Goal: Check status: Check status

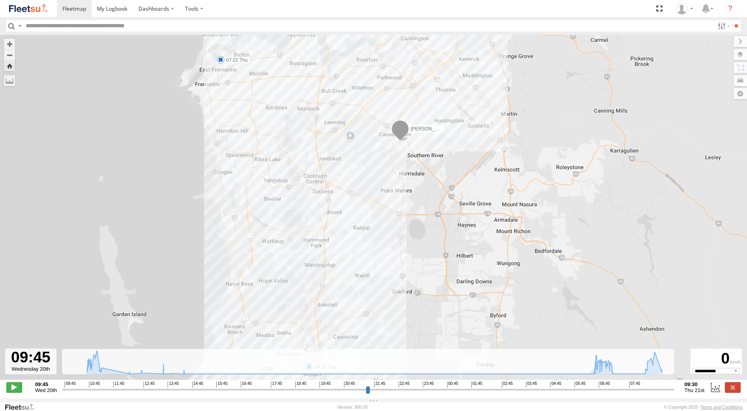
select select "**********"
click at [740, 388] on label at bounding box center [733, 387] width 16 height 10
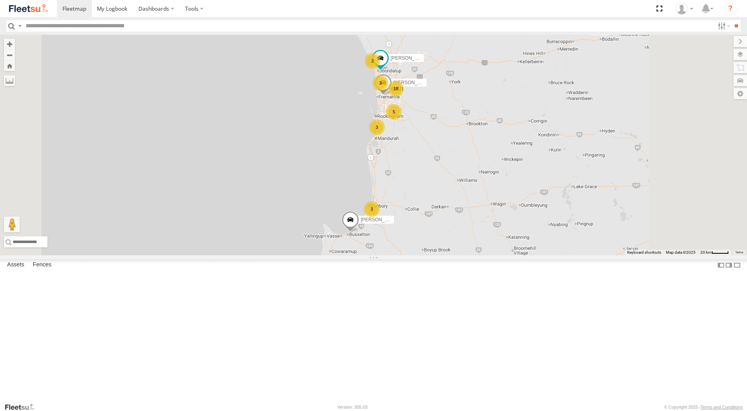
click at [0, 0] on div "[PERSON_NAME] - 1GOI925 -" at bounding box center [0, 0] width 0 height 0
click at [0, 0] on div "[PERSON_NAME] - 1EVQ862" at bounding box center [0, 0] width 0 height 0
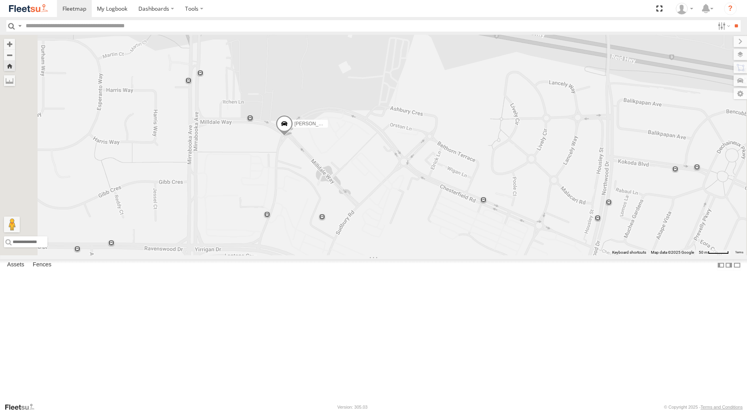
click at [293, 136] on span at bounding box center [283, 125] width 17 height 21
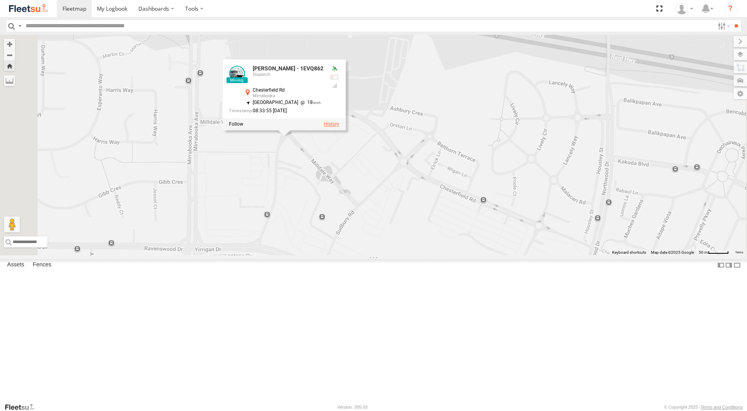
click at [339, 127] on label at bounding box center [331, 125] width 15 height 6
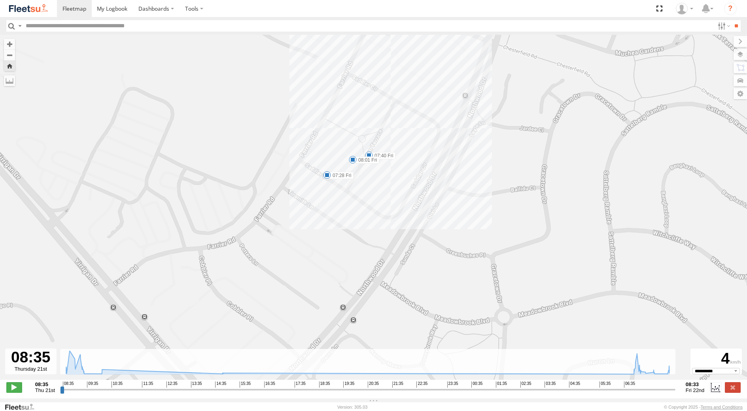
drag, startPoint x: 325, startPoint y: 153, endPoint x: 346, endPoint y: 242, distance: 91.9
click at [346, 242] on div "[PERSON_NAME] - 1EVQ862 09:21 Thu 10:03 Thu 14:52 Thu 07:28 Fri 07:40 Fri 08:01…" at bounding box center [373, 212] width 747 height 354
click at [732, 390] on label at bounding box center [733, 387] width 16 height 10
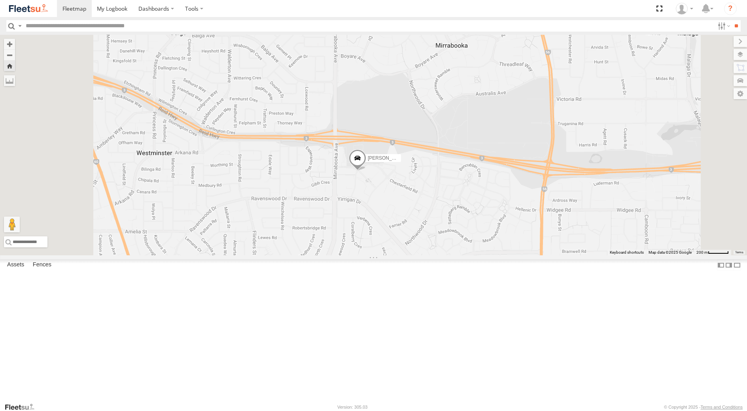
click at [0, 0] on div "[PERSON_NAME] - 1IJS864" at bounding box center [0, 0] width 0 height 0
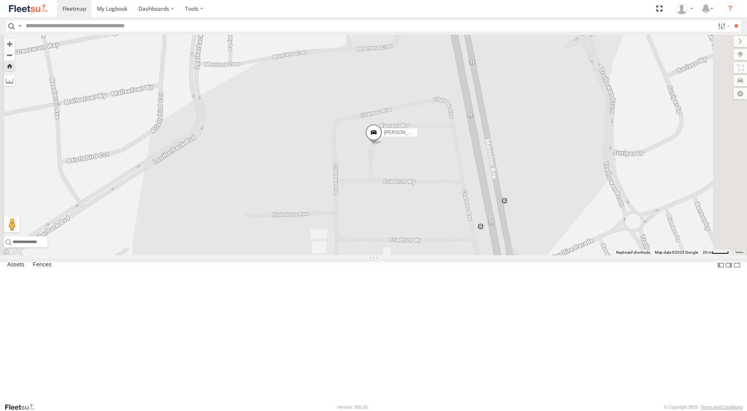
click at [382, 145] on span at bounding box center [373, 134] width 17 height 21
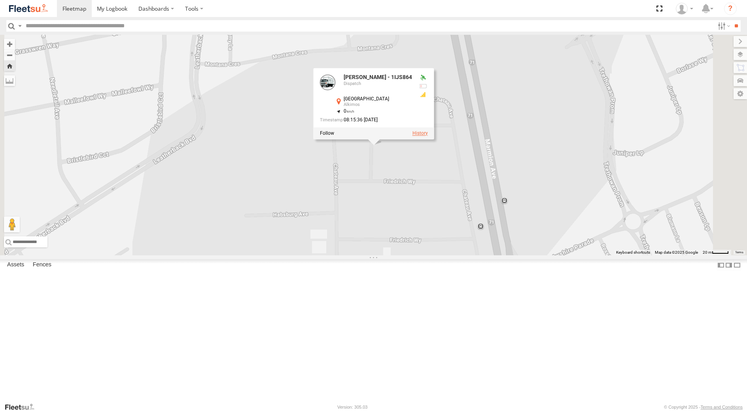
click at [428, 136] on label at bounding box center [419, 134] width 15 height 6
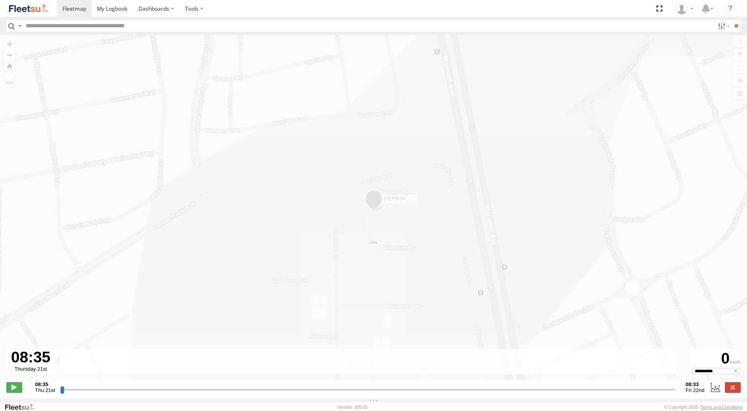
type input "**********"
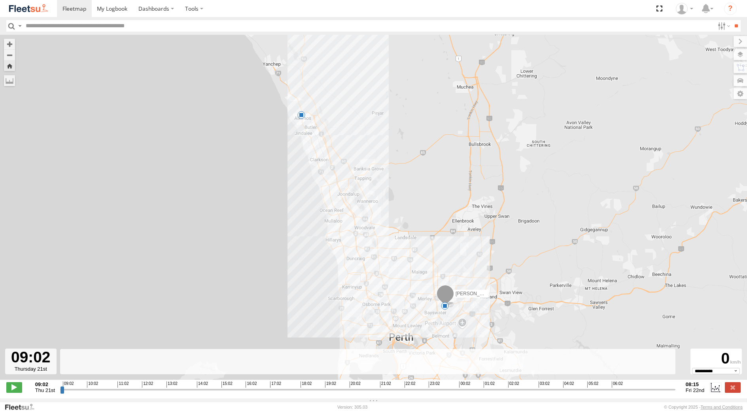
click at [301, 115] on span at bounding box center [301, 115] width 8 height 8
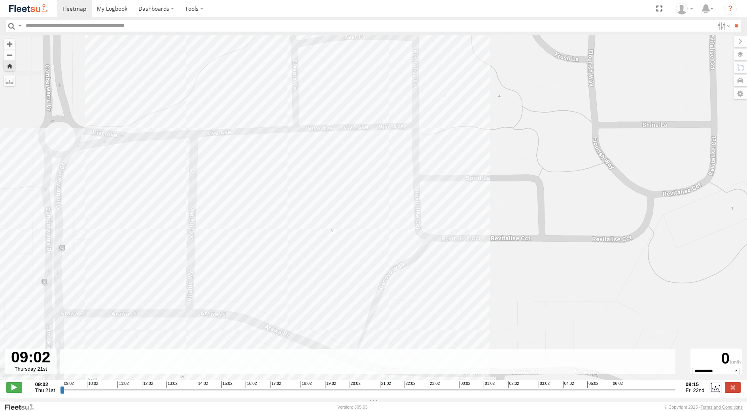
drag, startPoint x: 259, startPoint y: 206, endPoint x: 380, endPoint y: 244, distance: 126.9
click at [366, 244] on div "[PERSON_NAME] - 1IJS864 08:00 Fri 08:00 [DATE][STREET_ADDRESS]" at bounding box center [373, 212] width 747 height 354
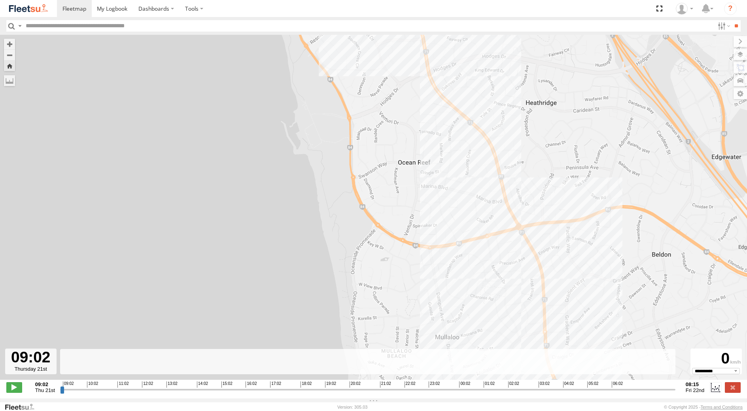
drag, startPoint x: 542, startPoint y: 247, endPoint x: 602, endPoint y: 368, distance: 135.0
click at [602, 368] on div "To navigate the map with touch gestures double-tap and hold your finger on the …" at bounding box center [373, 217] width 747 height 364
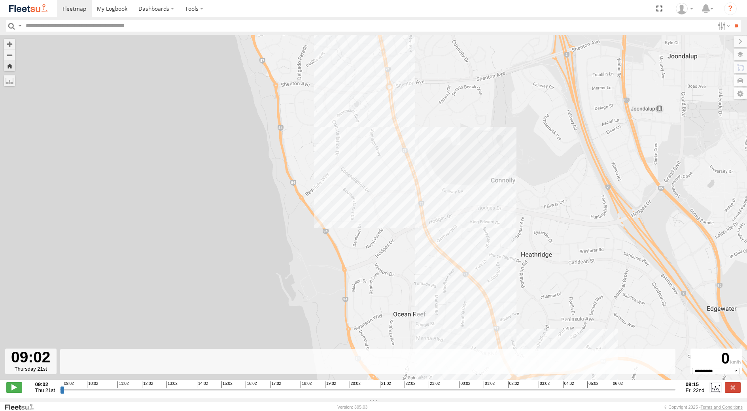
drag, startPoint x: 479, startPoint y: 174, endPoint x: 458, endPoint y: 303, distance: 130.3
click at [469, 319] on div "[PERSON_NAME] - 1IJS864 08:00 Fri 08:00 [DATE][STREET_ADDRESS]" at bounding box center [373, 212] width 747 height 354
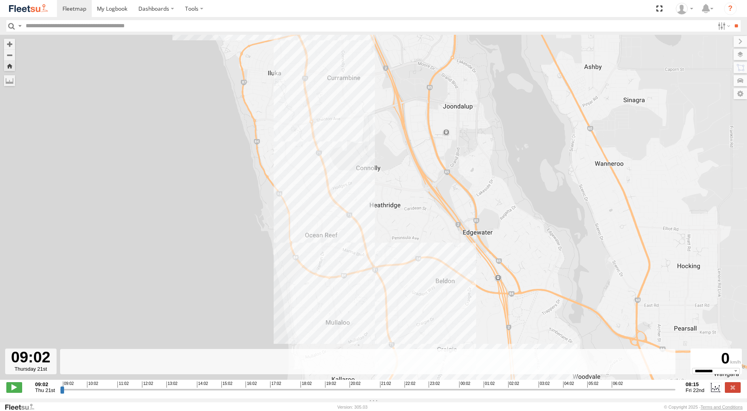
drag, startPoint x: 303, startPoint y: 229, endPoint x: 324, endPoint y: 227, distance: 21.4
click at [324, 227] on div "[PERSON_NAME] - 1IJS864 08:00 Fri 08:00 [DATE][STREET_ADDRESS]" at bounding box center [373, 212] width 747 height 354
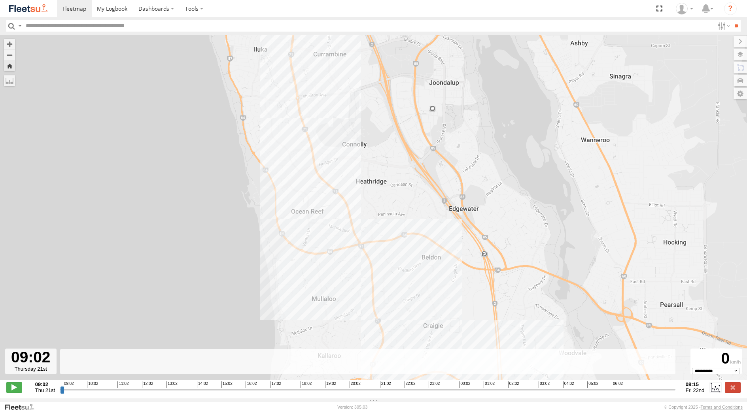
drag, startPoint x: 386, startPoint y: 238, endPoint x: 307, endPoint y: 185, distance: 95.5
click at [308, 186] on div "[PERSON_NAME] - 1IJS864 08:00 Fri 08:00 [DATE][STREET_ADDRESS]" at bounding box center [373, 212] width 747 height 354
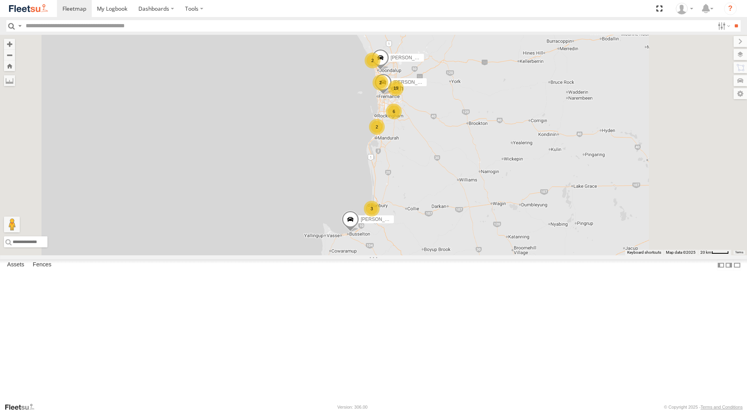
click at [0, 0] on div "[PERSON_NAME] - 1IJS864" at bounding box center [0, 0] width 0 height 0
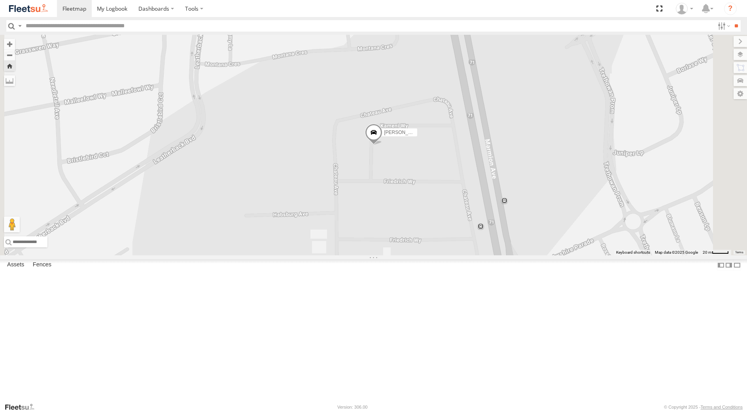
click at [382, 145] on span at bounding box center [373, 134] width 17 height 21
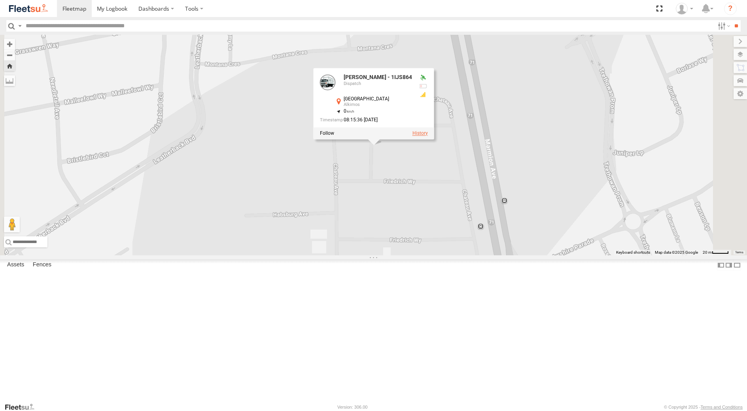
click at [428, 136] on label at bounding box center [419, 134] width 15 height 6
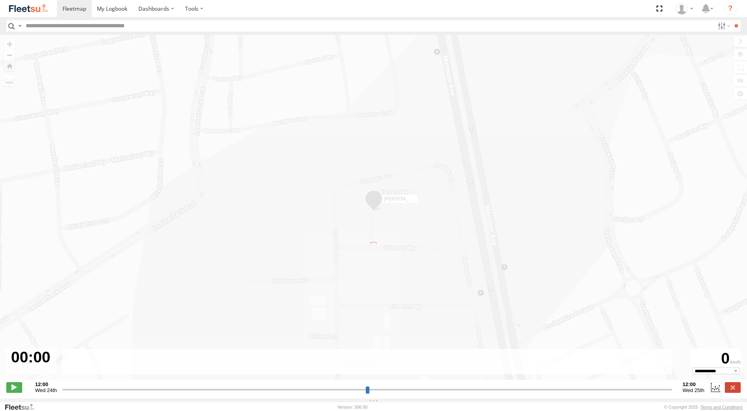
type input "**********"
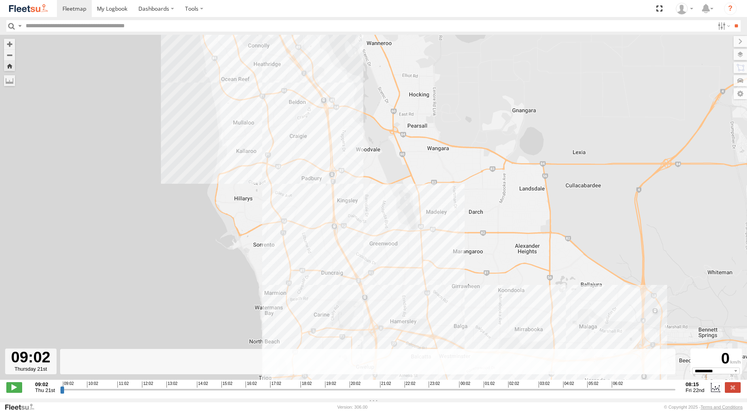
drag, startPoint x: 369, startPoint y: 237, endPoint x: 270, endPoint y: 171, distance: 119.2
click at [270, 171] on div "Leon Lumsden - 1IJS864 08:00 Fri" at bounding box center [373, 212] width 747 height 354
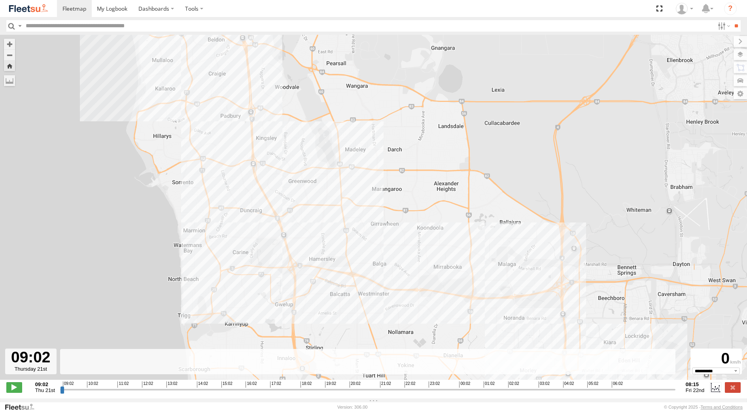
drag, startPoint x: 303, startPoint y: 233, endPoint x: 237, endPoint y: 187, distance: 79.8
click at [237, 187] on div "Leon Lumsden - 1IJS864 08:00 Fri" at bounding box center [373, 212] width 747 height 354
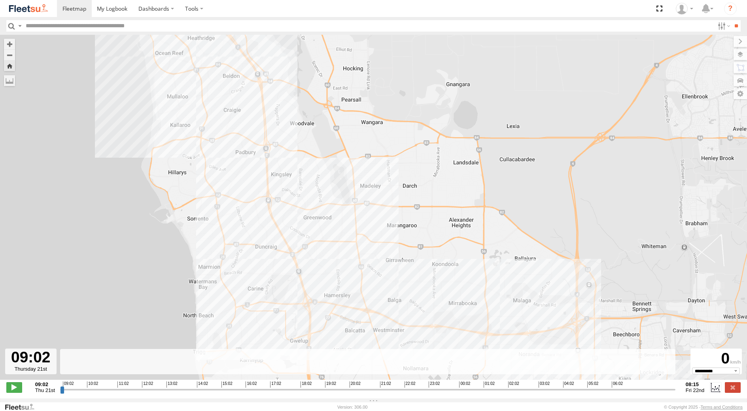
drag, startPoint x: 56, startPoint y: 174, endPoint x: 74, endPoint y: 212, distance: 41.4
click at [74, 212] on div "Leon Lumsden - 1IJS864 08:00 Fri 7" at bounding box center [373, 212] width 747 height 354
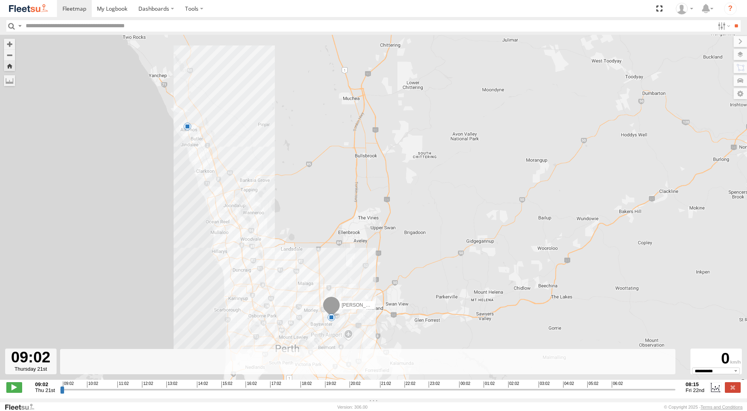
drag, startPoint x: 74, startPoint y: 180, endPoint x: 196, endPoint y: 235, distance: 134.3
click at [196, 235] on div "Leon Lumsden - 1IJS864 08:00 Fri 7" at bounding box center [373, 212] width 747 height 354
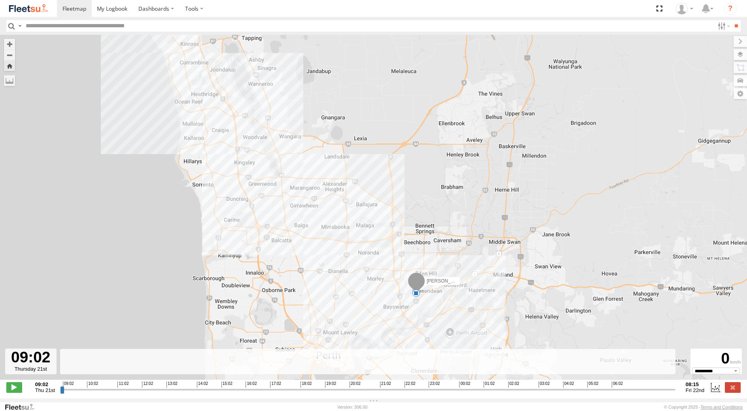
drag, startPoint x: 177, startPoint y: 217, endPoint x: 118, endPoint y: 96, distance: 134.4
click at [118, 96] on div "Leon Lumsden - 1IJS864 08:00 Fri 5" at bounding box center [373, 212] width 747 height 354
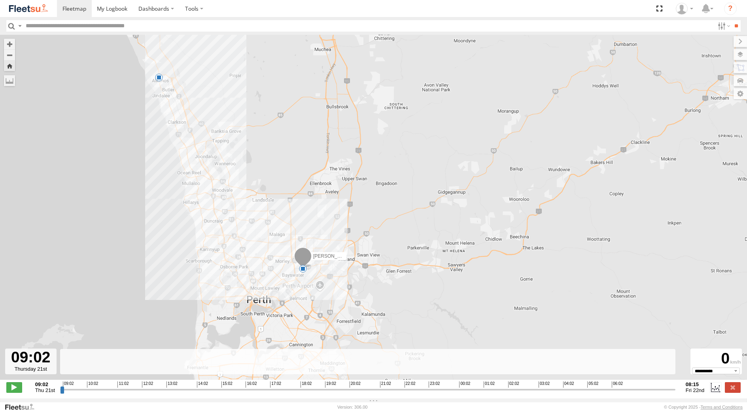
drag, startPoint x: 124, startPoint y: 112, endPoint x: 161, endPoint y: 184, distance: 81.0
click at [161, 184] on div "Leon Lumsden - 1IJS864 08:00 Fri 7" at bounding box center [373, 212] width 747 height 354
